Goal: Information Seeking & Learning: Learn about a topic

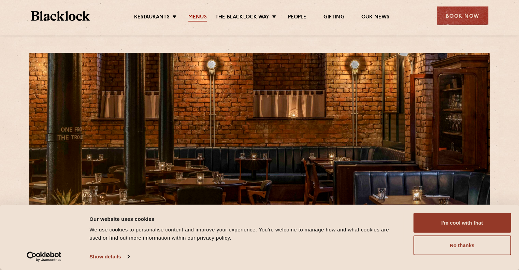
click at [201, 18] on link "Menus" at bounding box center [197, 18] width 18 height 8
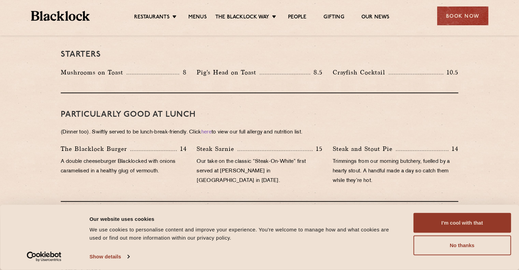
scroll to position [398, 0]
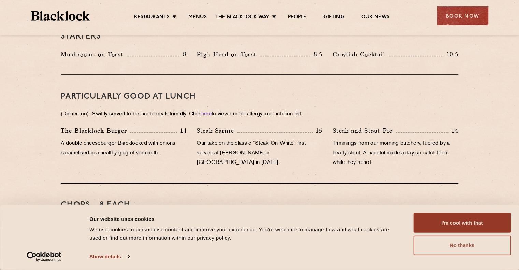
click at [420, 244] on button "No thanks" at bounding box center [462, 245] width 98 height 20
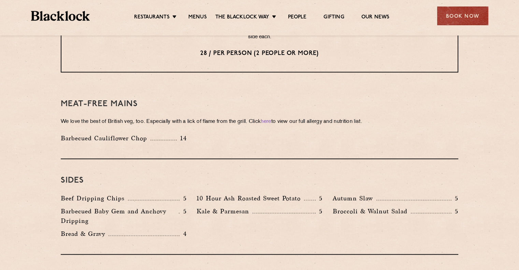
scroll to position [1200, 0]
